Goal: Task Accomplishment & Management: Use online tool/utility

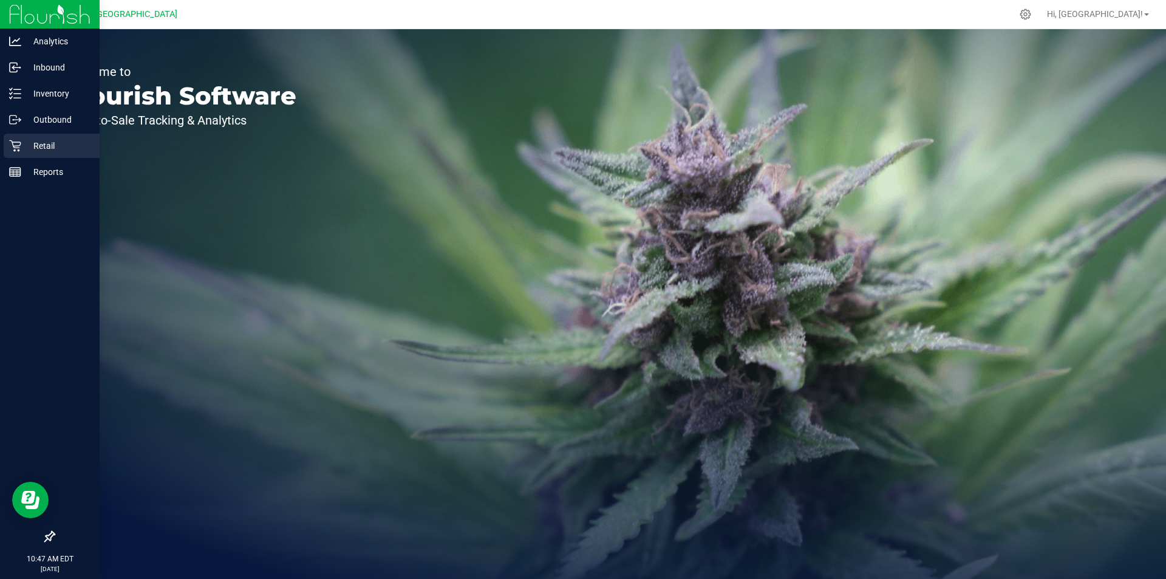
click at [19, 148] on icon at bounding box center [15, 146] width 12 height 12
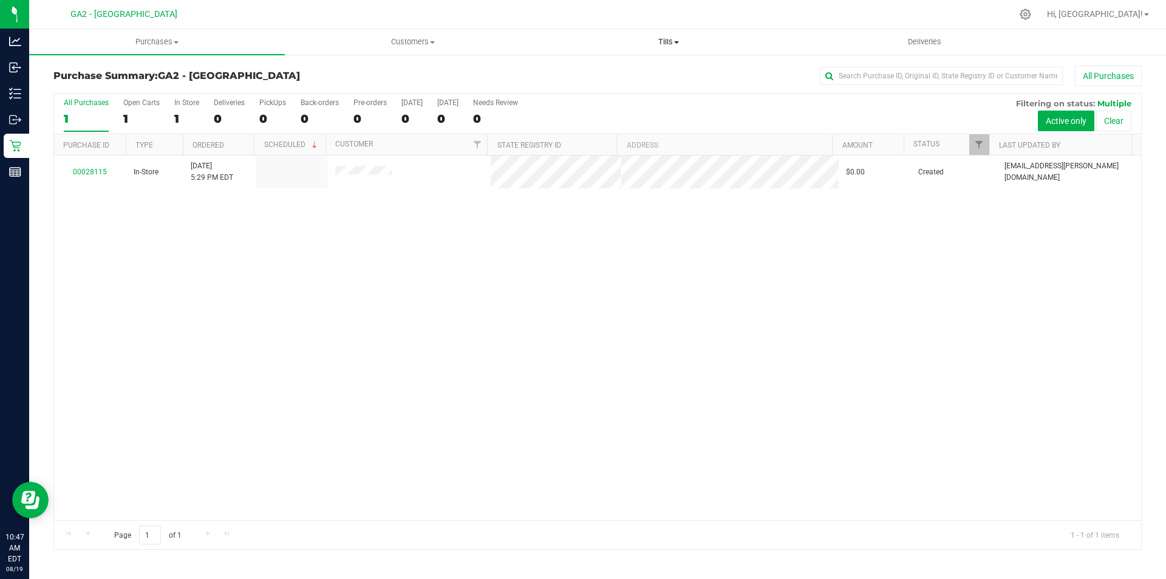
click at [659, 33] on uib-tab-heading "Tills Manage tills Reconcile e-payments" at bounding box center [668, 42] width 254 height 24
click at [657, 73] on li "Manage tills" at bounding box center [668, 73] width 256 height 15
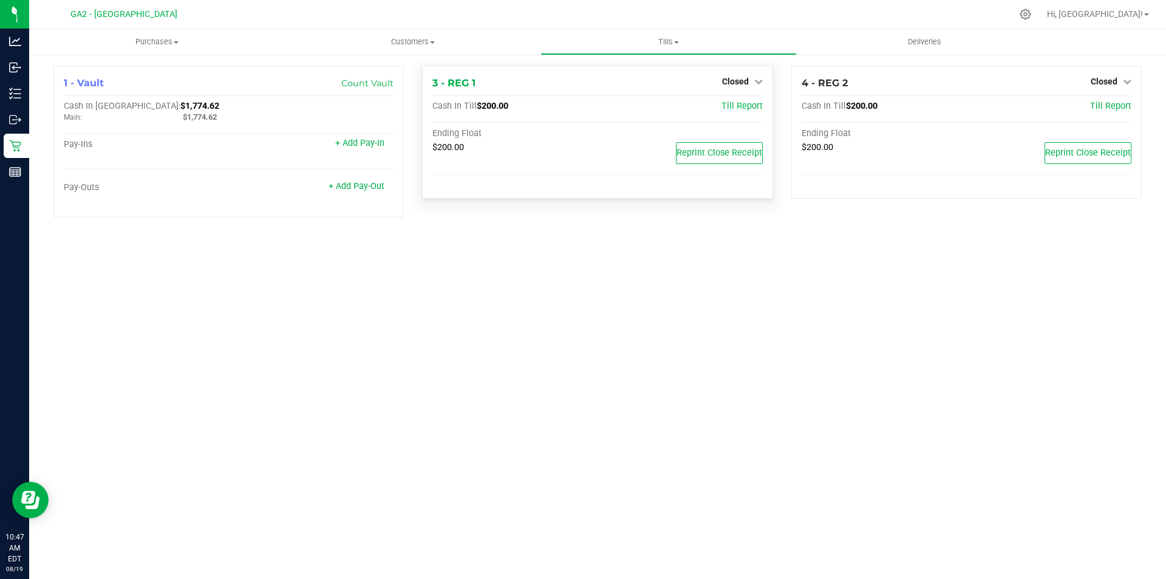
click at [747, 71] on div "3 - REG 1 Closed Open Till Cash In Till $200.00 Till Report Ending Float $200.0…" at bounding box center [597, 132] width 350 height 133
click at [739, 90] on div "3 - REG 1 Closed Open Till" at bounding box center [597, 83] width 330 height 15
drag, startPoint x: 745, startPoint y: 83, endPoint x: 752, endPoint y: 98, distance: 16.0
click at [746, 83] on span "Closed" at bounding box center [735, 81] width 27 height 10
click at [745, 89] on div "Closed" at bounding box center [742, 81] width 41 height 15
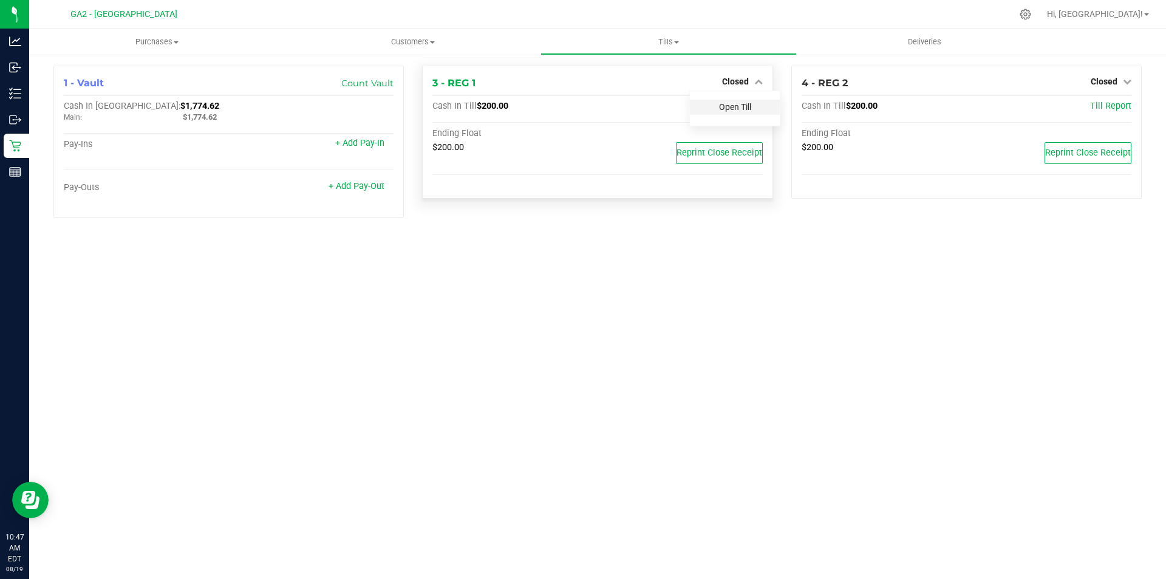
click at [743, 102] on link "Open Till" at bounding box center [735, 107] width 32 height 10
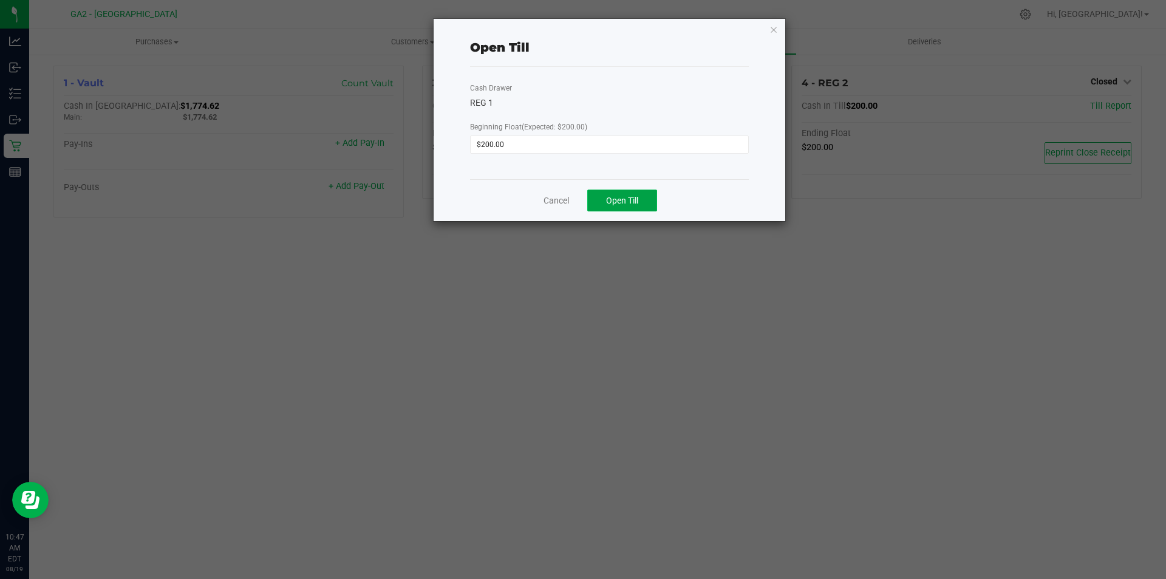
click at [617, 204] on span "Open Till" at bounding box center [622, 200] width 32 height 10
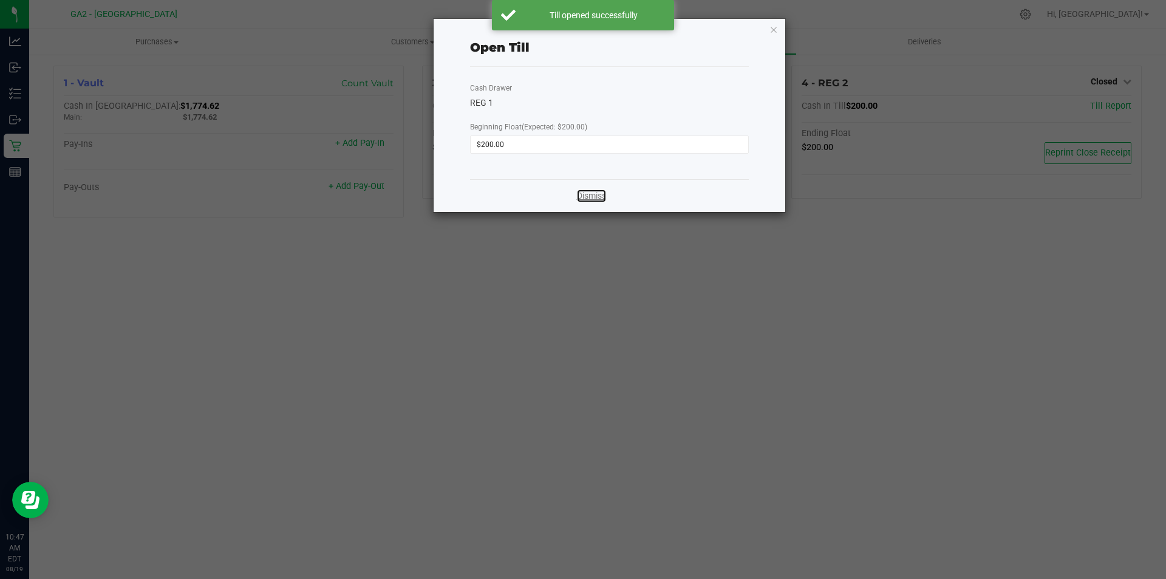
click at [606, 200] on link "Dismiss" at bounding box center [591, 195] width 29 height 13
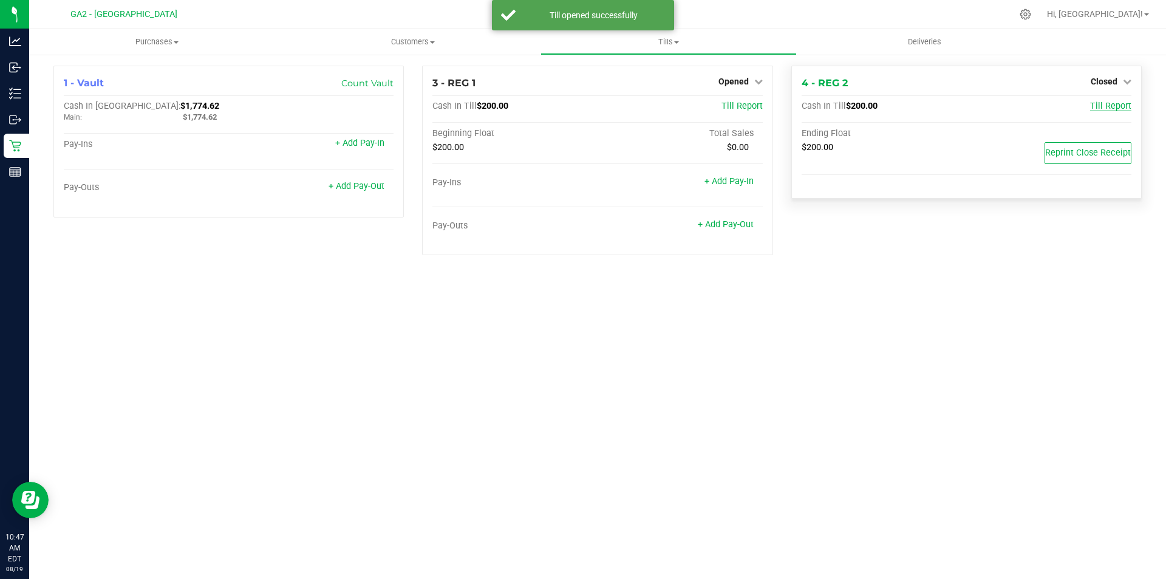
drag, startPoint x: 1104, startPoint y: 75, endPoint x: 1105, endPoint y: 106, distance: 31.6
click at [1104, 74] on div "Closed" at bounding box center [1110, 81] width 41 height 15
click at [1115, 76] on span "Closed" at bounding box center [1103, 81] width 27 height 10
click at [1117, 107] on link "Open Till" at bounding box center [1103, 107] width 32 height 10
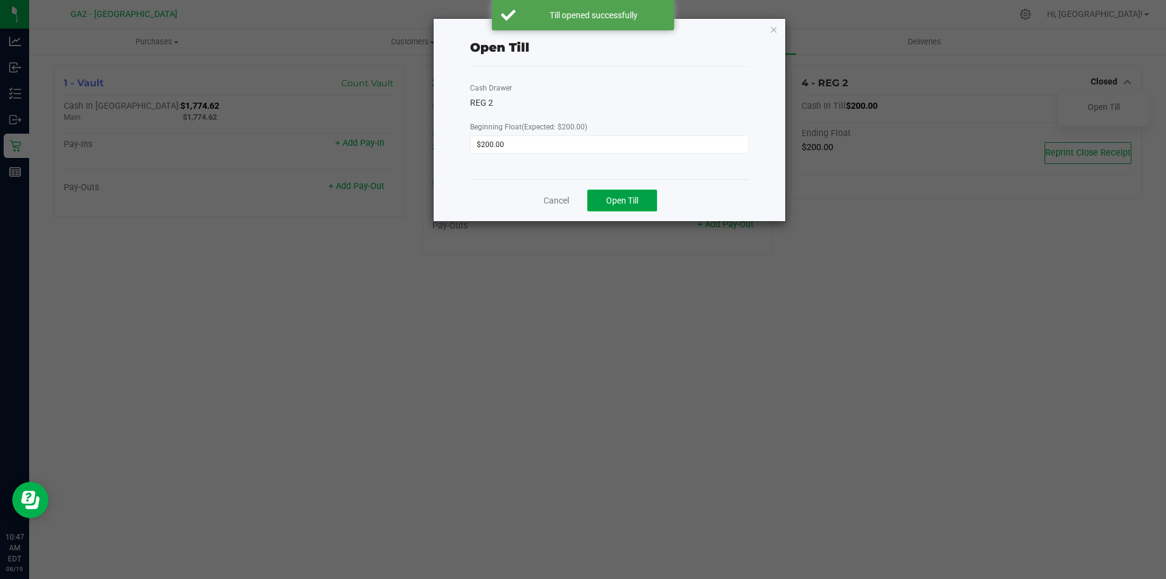
click at [643, 197] on button "Open Till" at bounding box center [622, 200] width 70 height 22
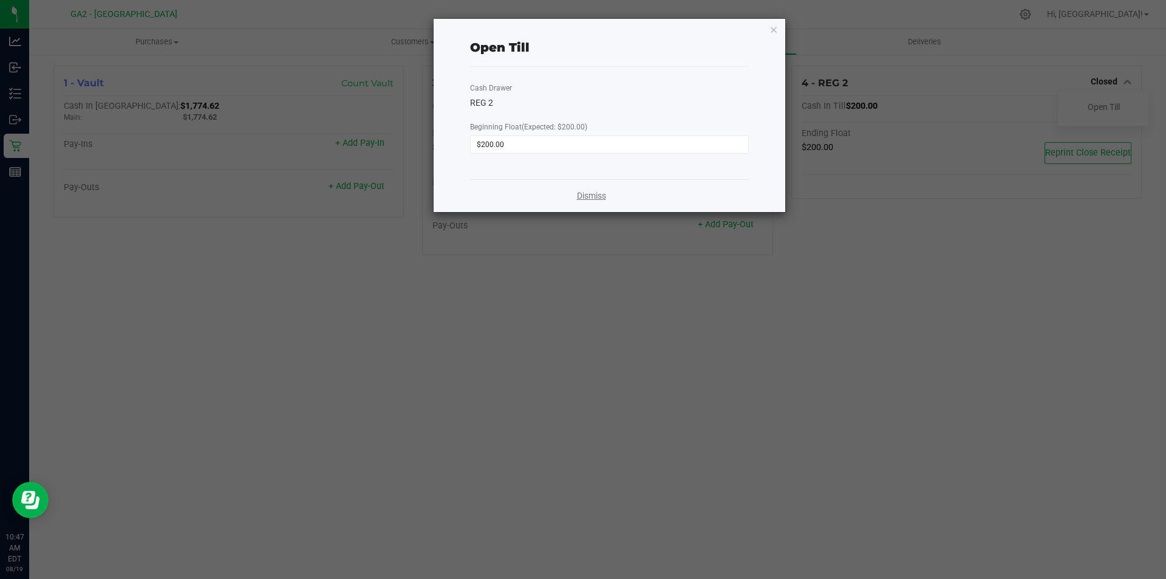
click at [599, 199] on link "Dismiss" at bounding box center [591, 195] width 29 height 13
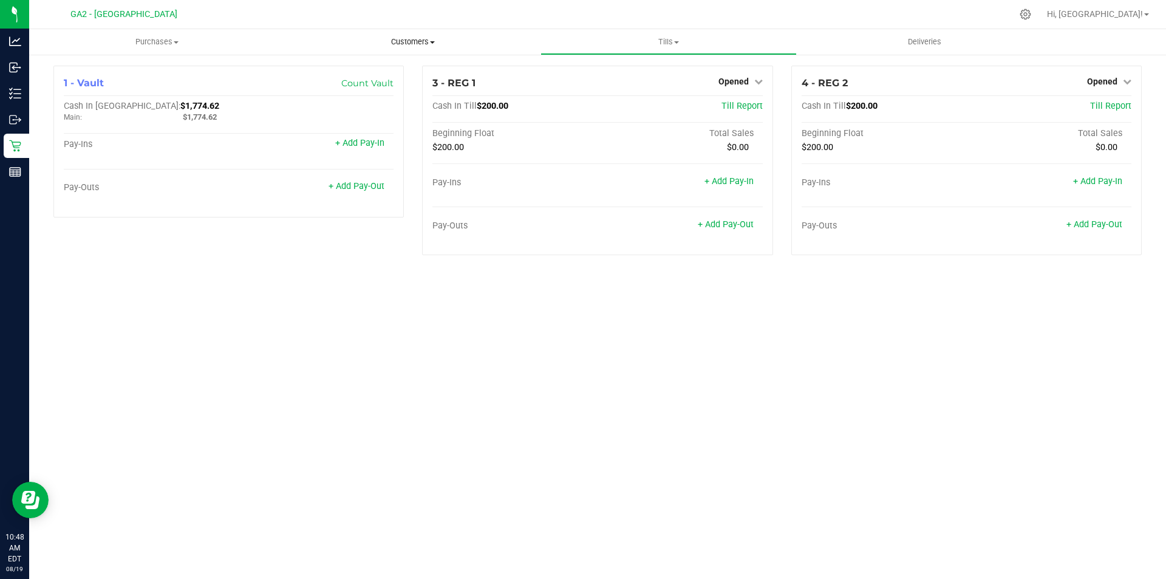
drag, startPoint x: 551, startPoint y: 280, endPoint x: 411, endPoint y: 53, distance: 266.8
click at [555, 278] on div "Purchases Summary of purchases Fulfillment All purchases Customers All customer…" at bounding box center [597, 303] width 1136 height 549
click at [1124, 23] on nav "GA2 - Stockbridge Hi, [GEOGRAPHIC_DATA]!" at bounding box center [597, 14] width 1136 height 29
click at [1124, 18] on span "Hi, [GEOGRAPHIC_DATA]!" at bounding box center [1095, 14] width 96 height 10
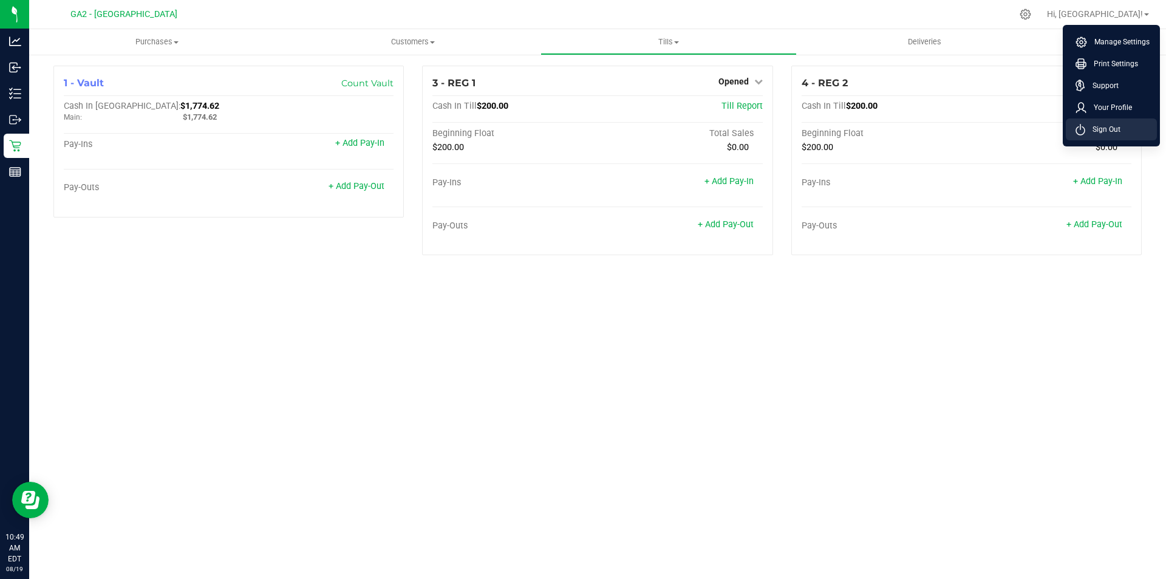
click at [1099, 137] on li "Sign Out" at bounding box center [1110, 129] width 91 height 22
